Goal: Find contact information: Find contact information

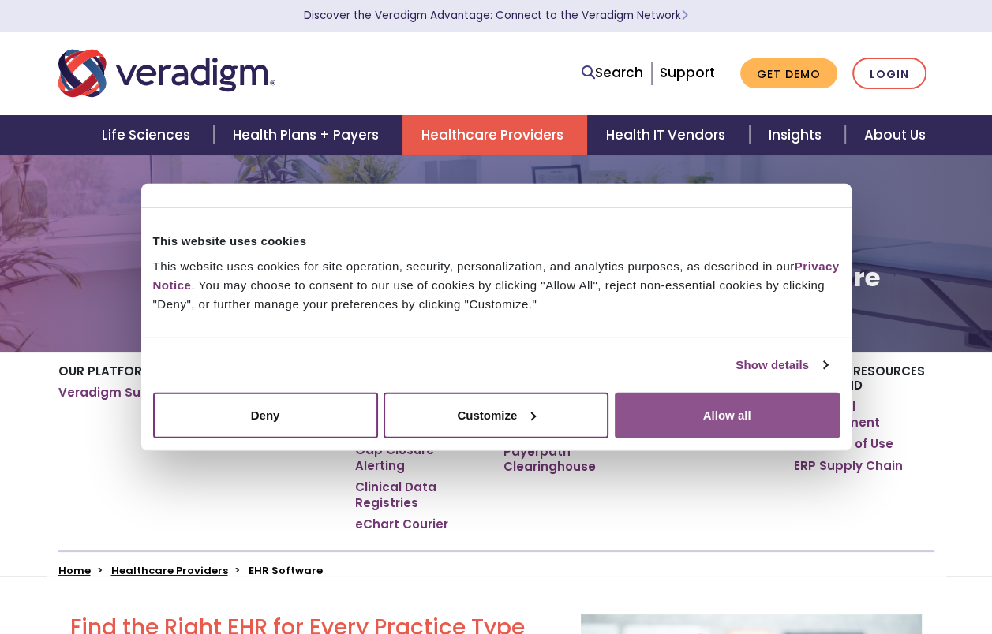
click at [689, 407] on button "Allow all" at bounding box center [727, 415] width 225 height 46
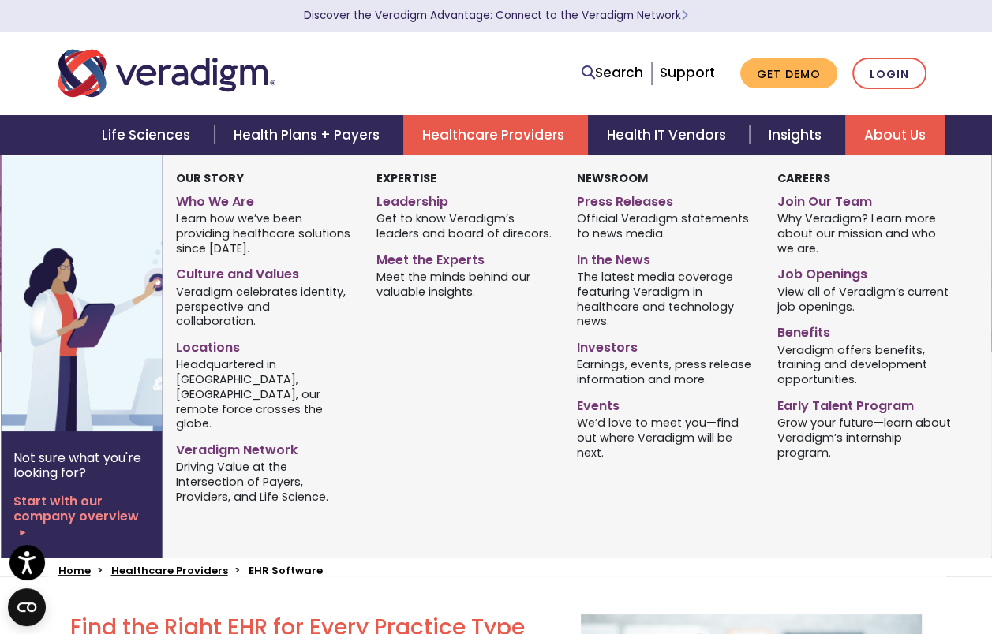
click at [877, 136] on link "About Us" at bounding box center [894, 135] width 99 height 40
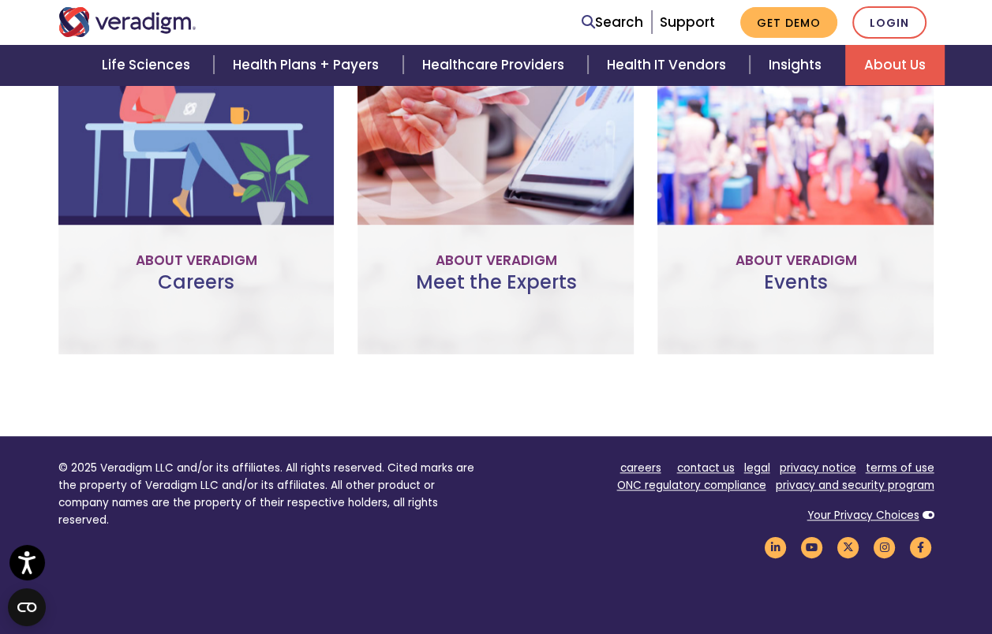
scroll to position [1140, 0]
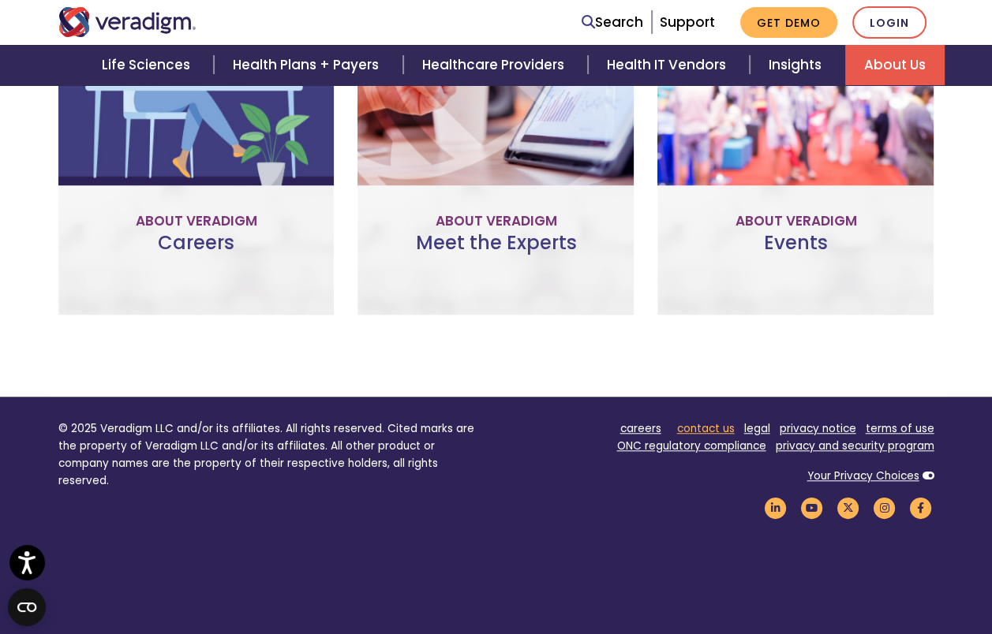
click at [698, 421] on link "contact us" at bounding box center [706, 428] width 58 height 15
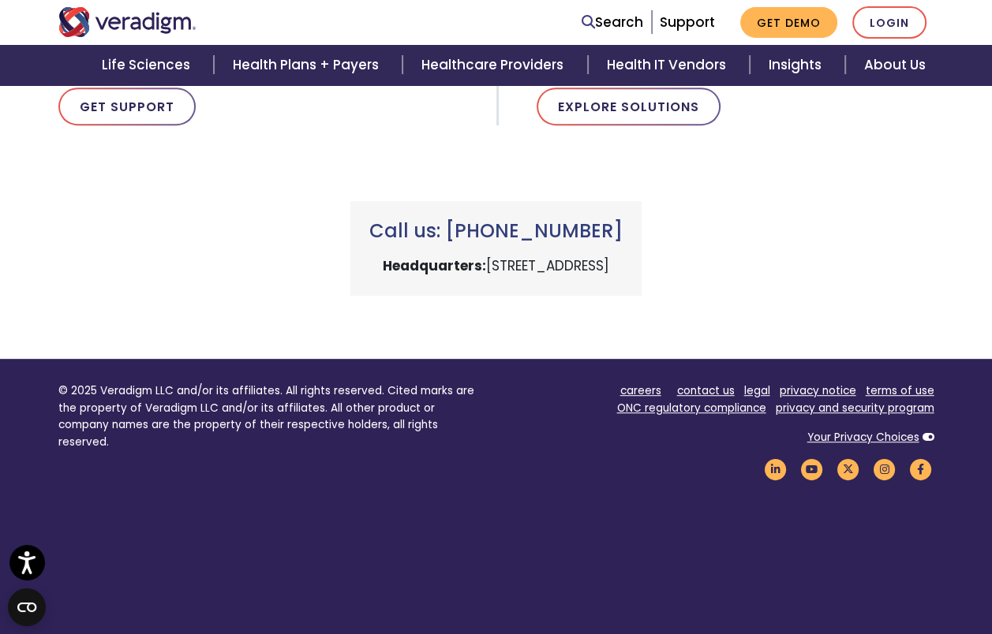
scroll to position [631, 0]
